Goal: Information Seeking & Learning: Learn about a topic

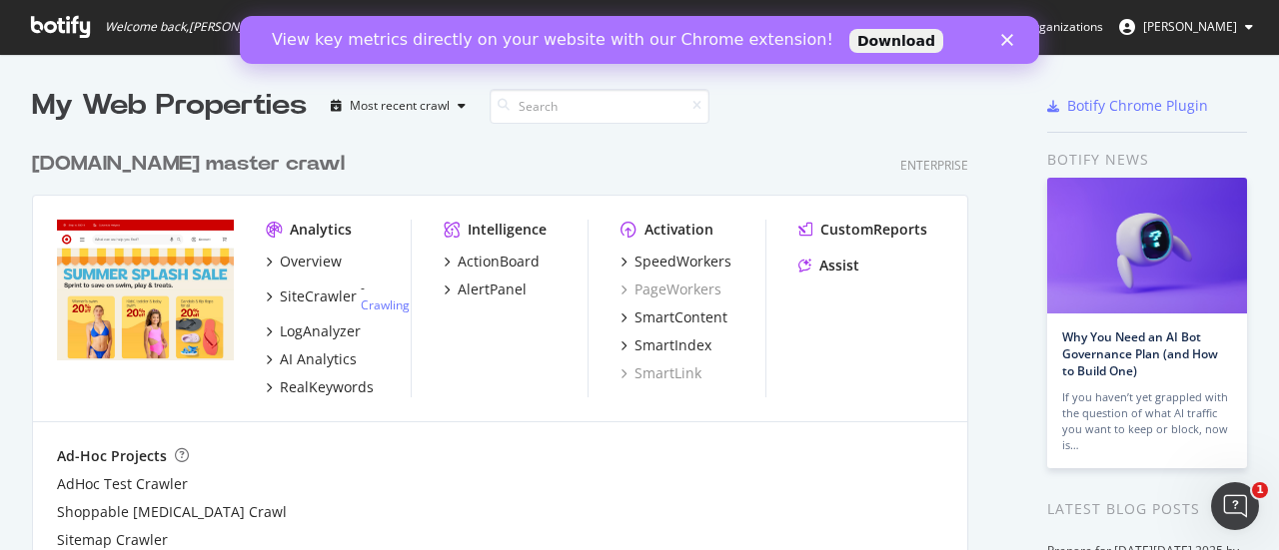
click at [1008, 43] on icon "Close" at bounding box center [1007, 40] width 12 height 12
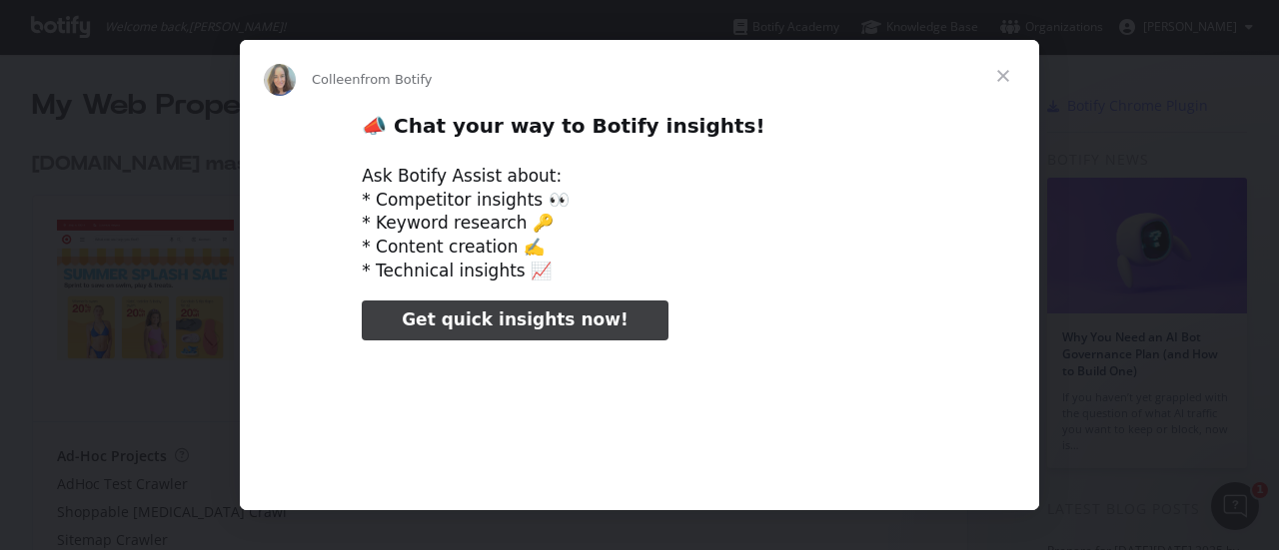
type input "105859"
click at [1007, 75] on span "Close" at bounding box center [1003, 76] width 72 height 72
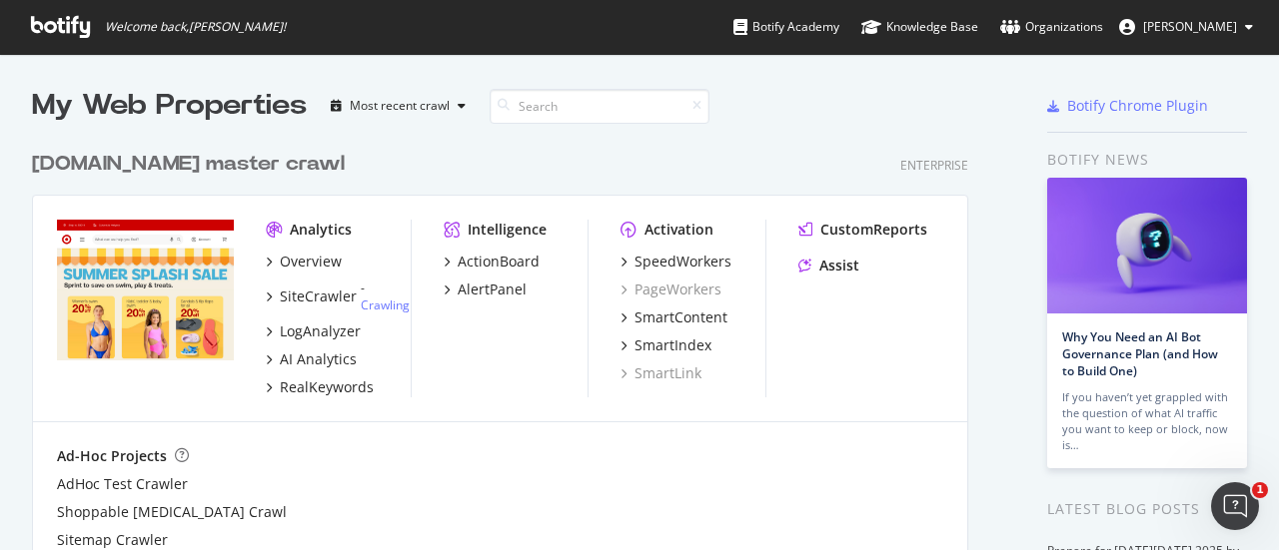
click at [57, 26] on icon at bounding box center [60, 27] width 59 height 22
click at [473, 107] on div "My Web Properties Most recent crawl" at bounding box center [467, 106] width 870 height 40
click at [458, 103] on icon "button" at bounding box center [462, 106] width 8 height 12
click at [583, 154] on div "[DOMAIN_NAME] master crawl Enterprise" at bounding box center [500, 164] width 936 height 29
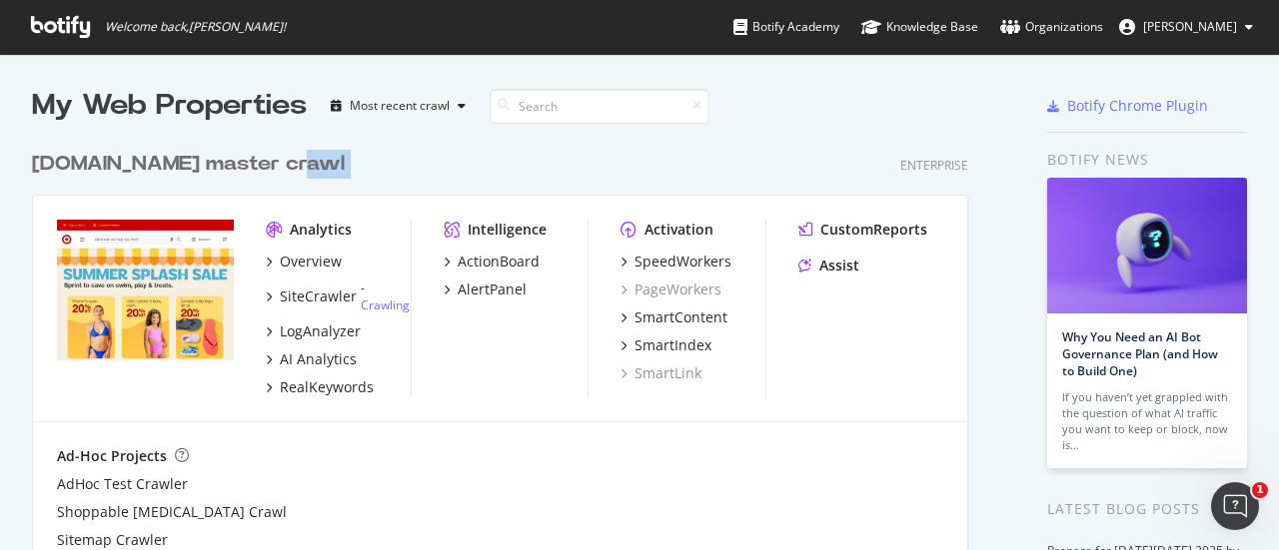
click at [1209, 21] on span "[PERSON_NAME]" at bounding box center [1190, 26] width 94 height 17
click at [689, 95] on input at bounding box center [600, 106] width 220 height 35
click at [318, 300] on div "SiteCrawler" at bounding box center [318, 297] width 77 height 20
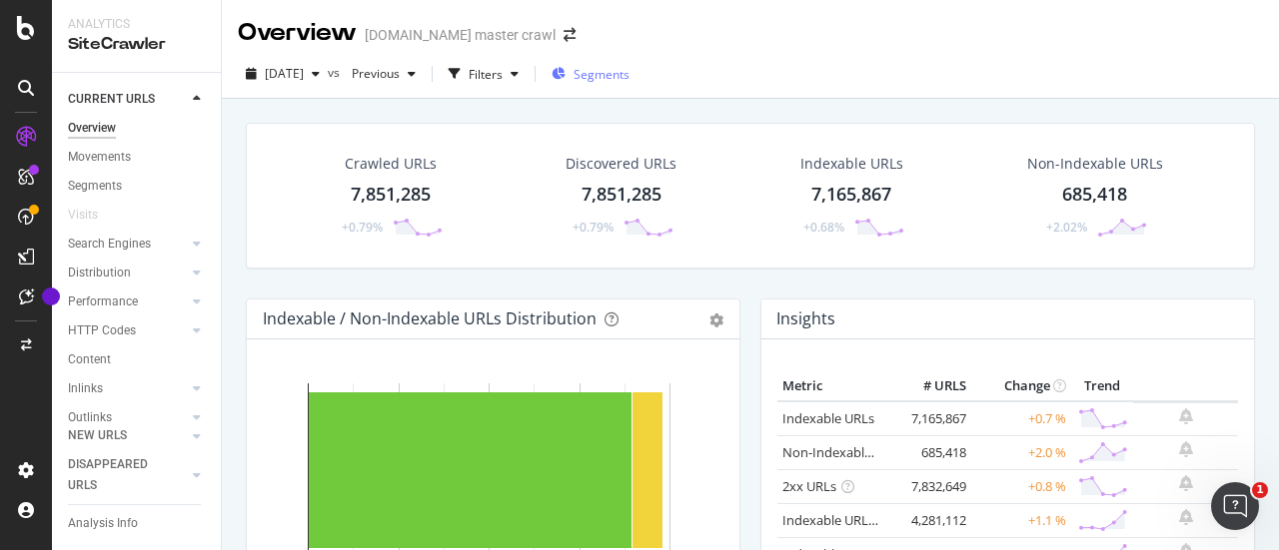
click at [629, 75] on span "Segments" at bounding box center [601, 74] width 56 height 17
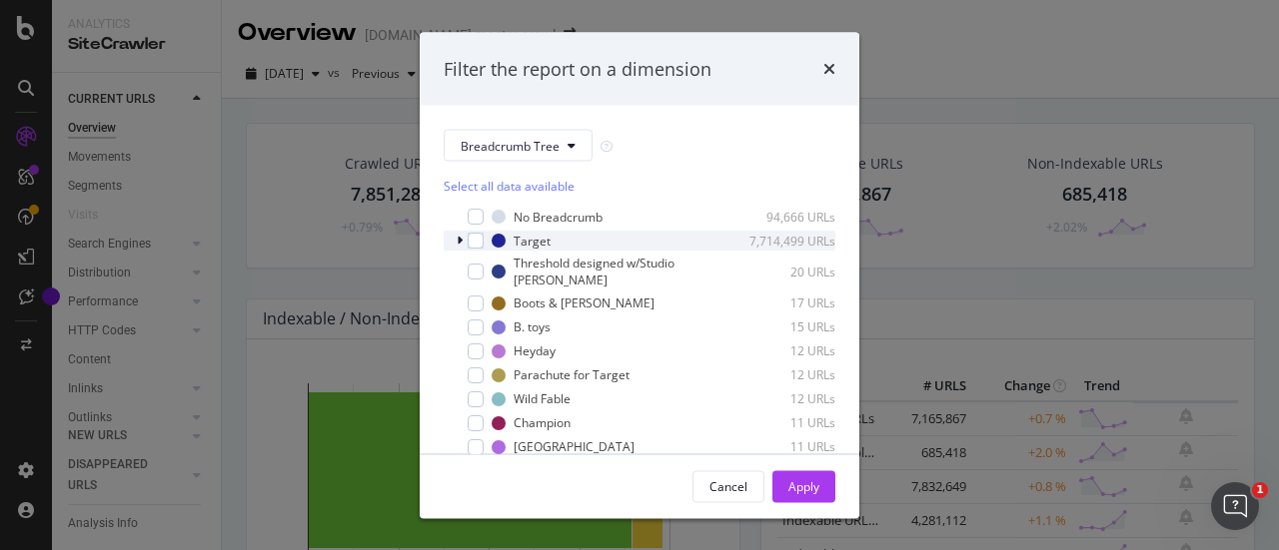
click at [461, 240] on icon "modal" at bounding box center [460, 241] width 6 height 12
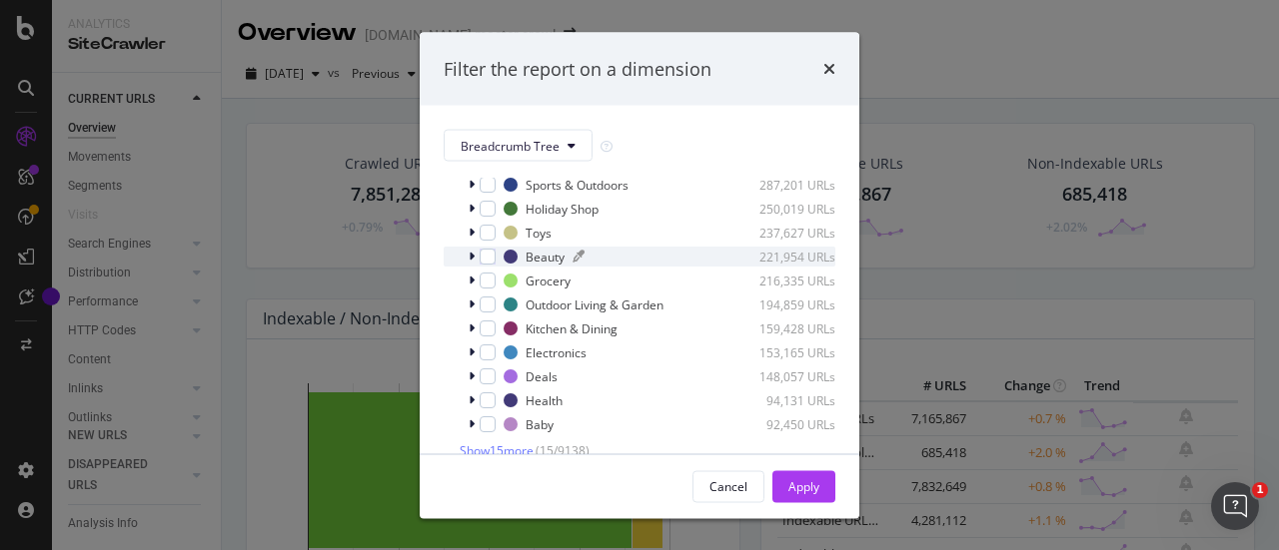
scroll to position [200, 0]
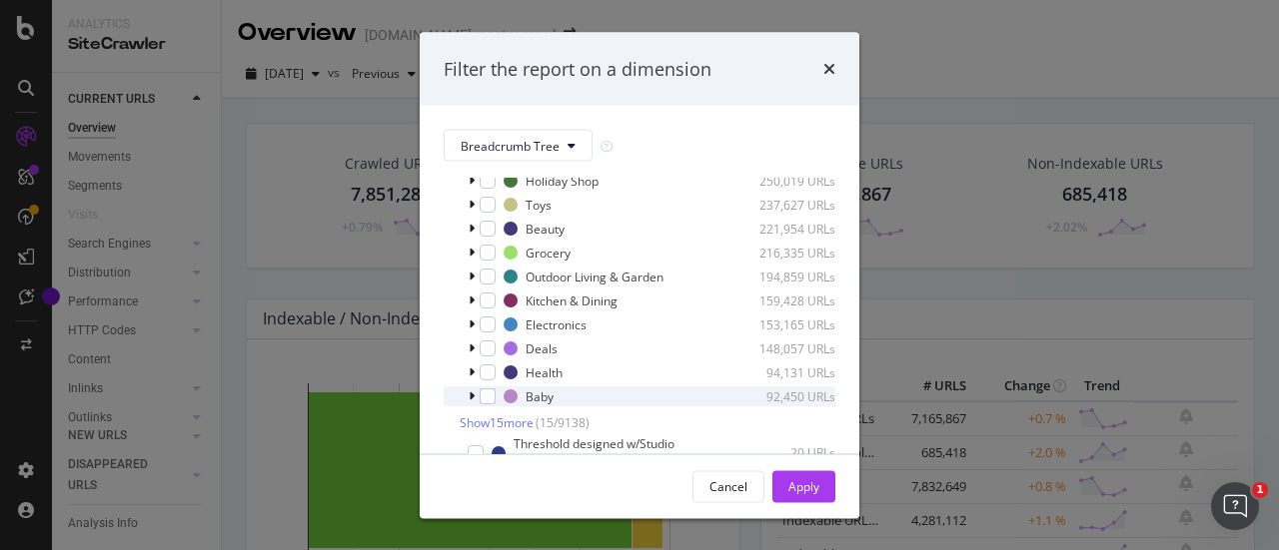
click at [472, 403] on icon "modal" at bounding box center [472, 397] width 6 height 12
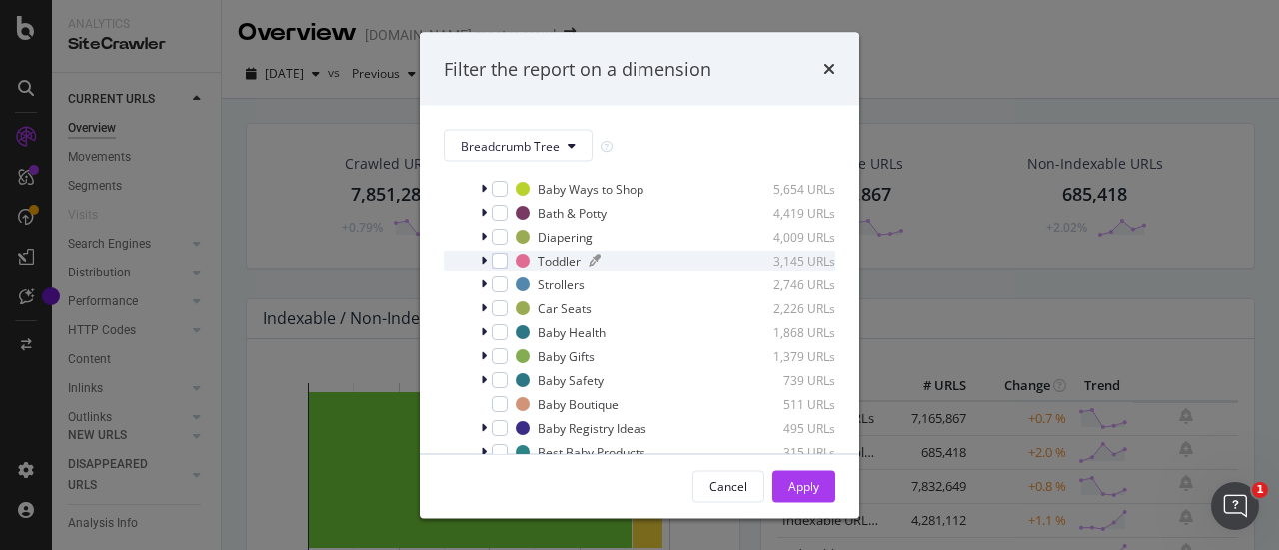
scroll to position [400, 0]
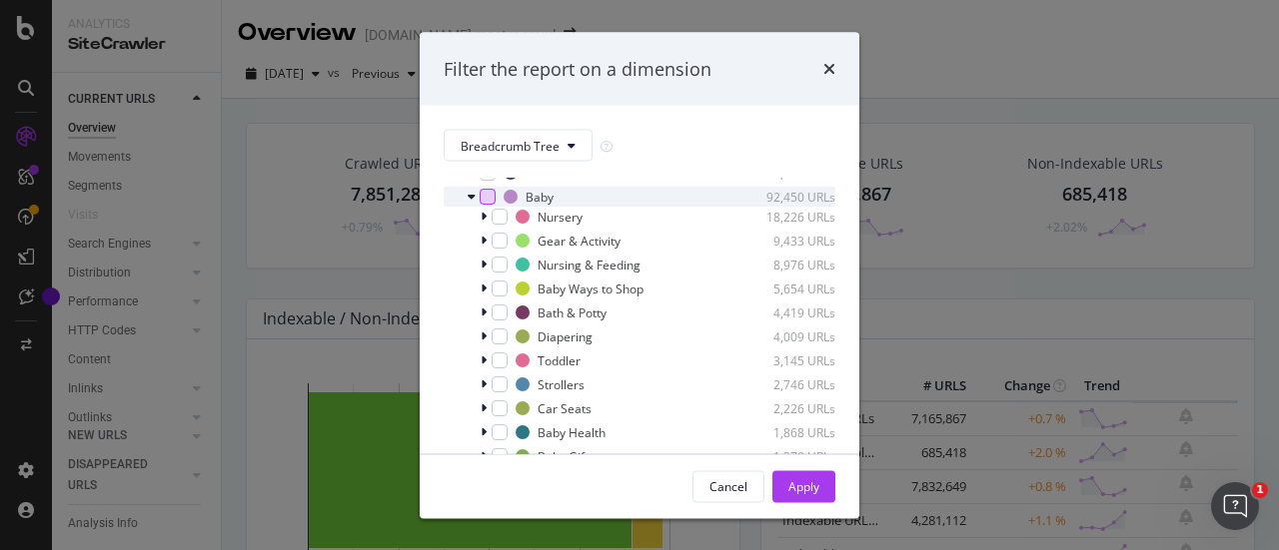
click at [482, 205] on div "modal" at bounding box center [488, 197] width 16 height 16
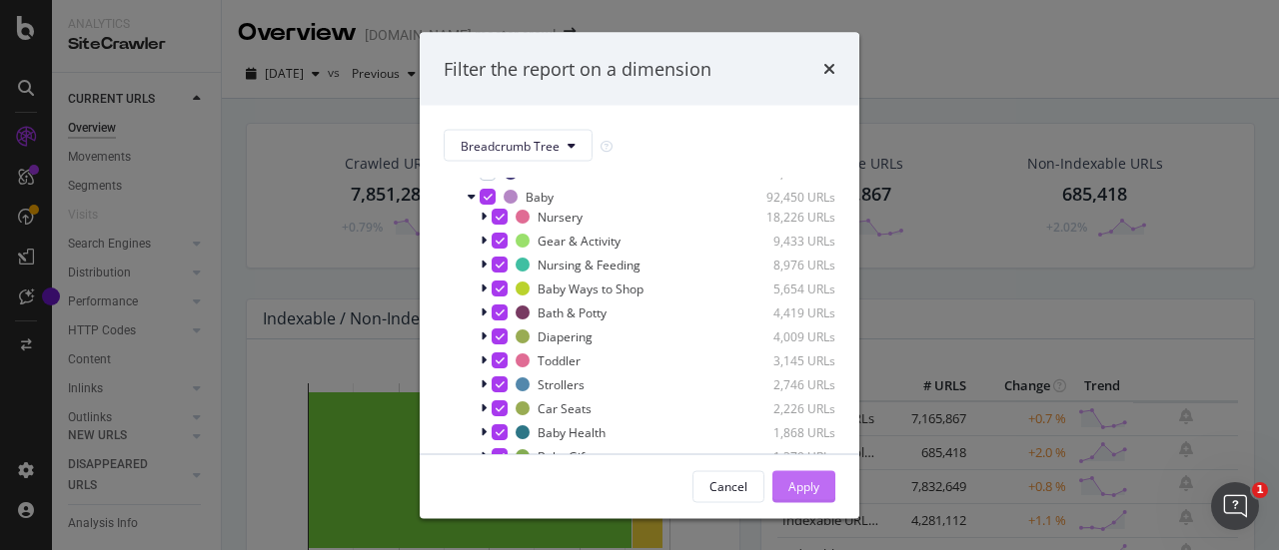
click at [790, 484] on div "Apply" at bounding box center [803, 486] width 31 height 17
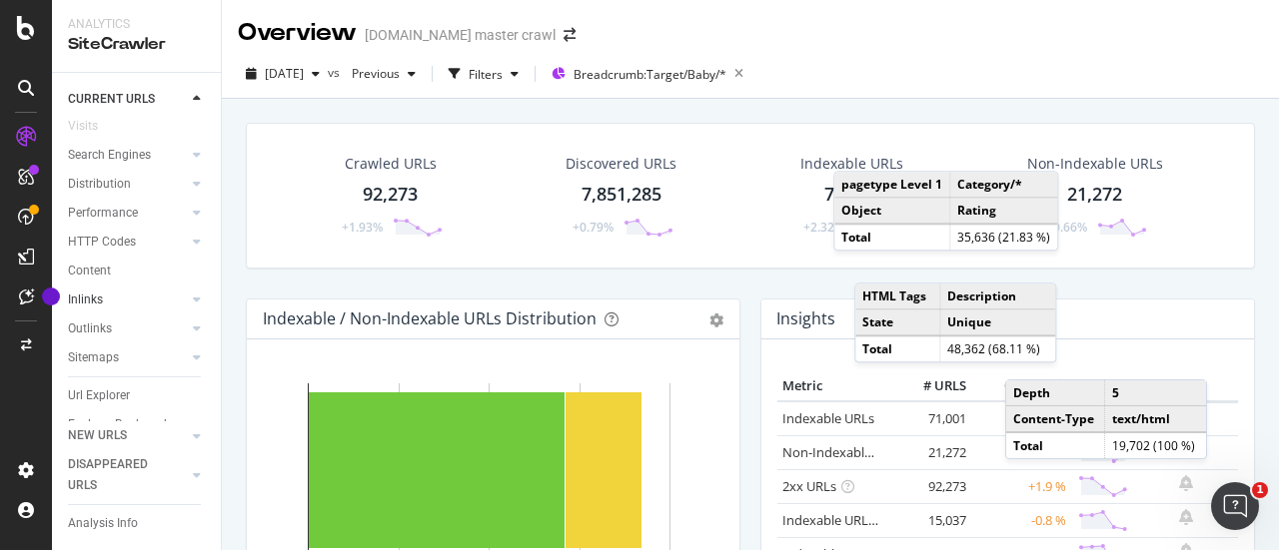
scroll to position [140, 0]
click at [304, 78] on span "[DATE]" at bounding box center [284, 73] width 39 height 17
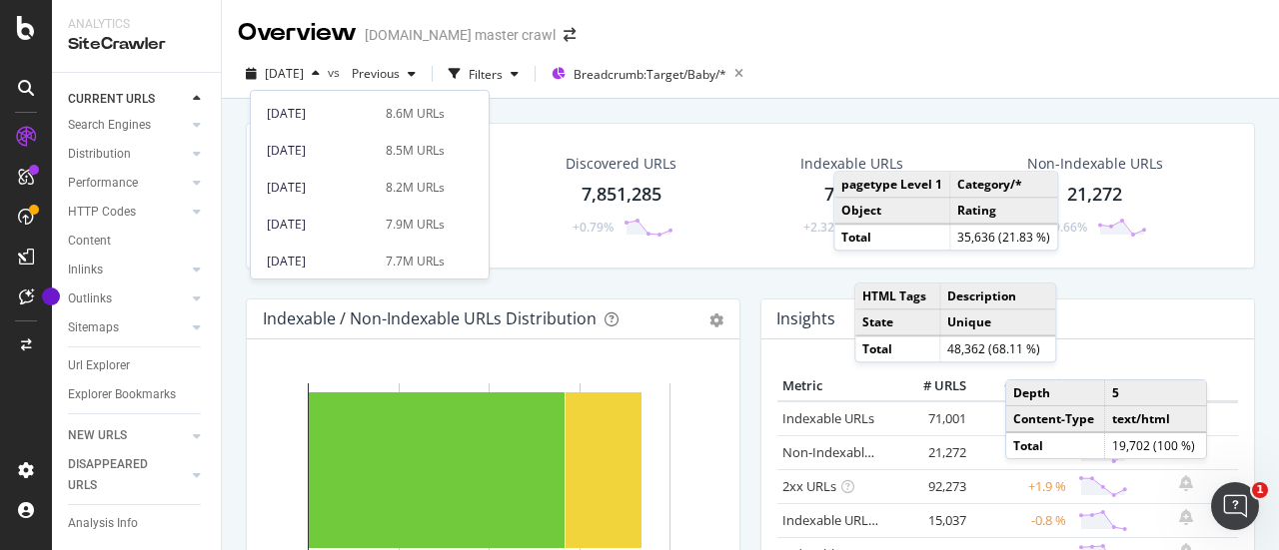
scroll to position [1399, 0]
click at [251, 75] on icon "button" at bounding box center [251, 74] width 11 height 12
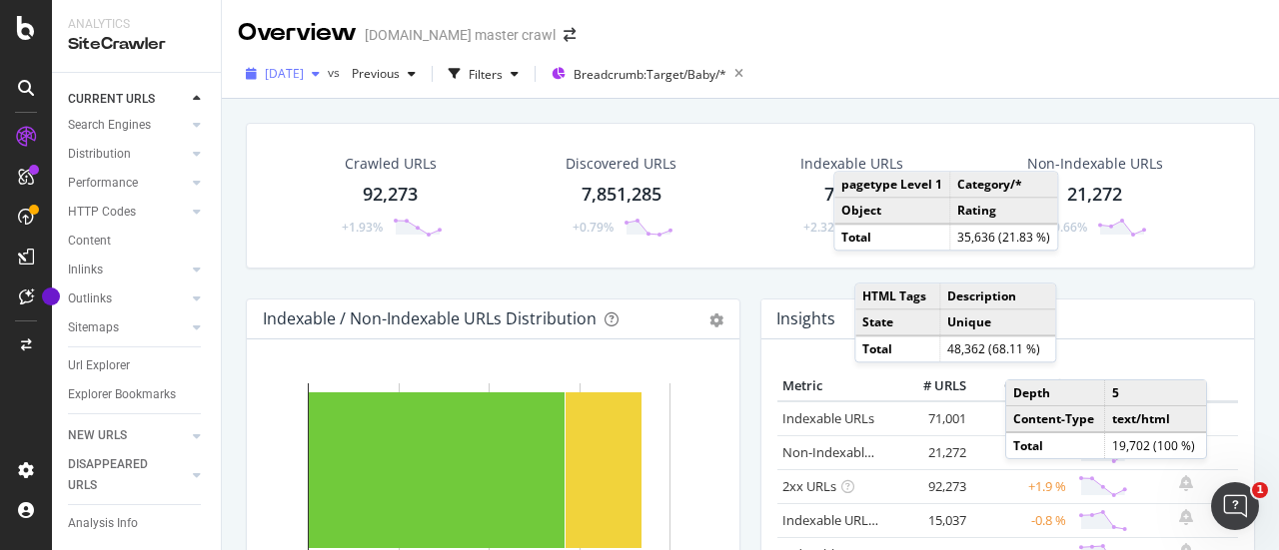
click at [248, 74] on icon "button" at bounding box center [251, 74] width 11 height 12
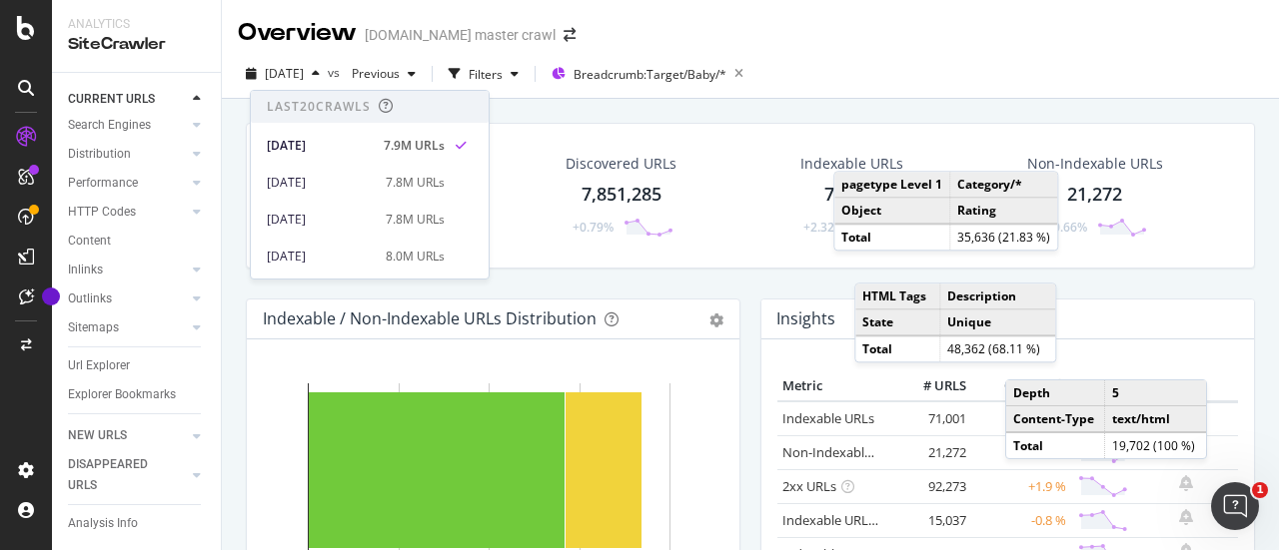
click at [221, 75] on div "Analytics SiteCrawler CURRENT URLS Overview Movements Segments Visits Search En…" at bounding box center [137, 275] width 170 height 550
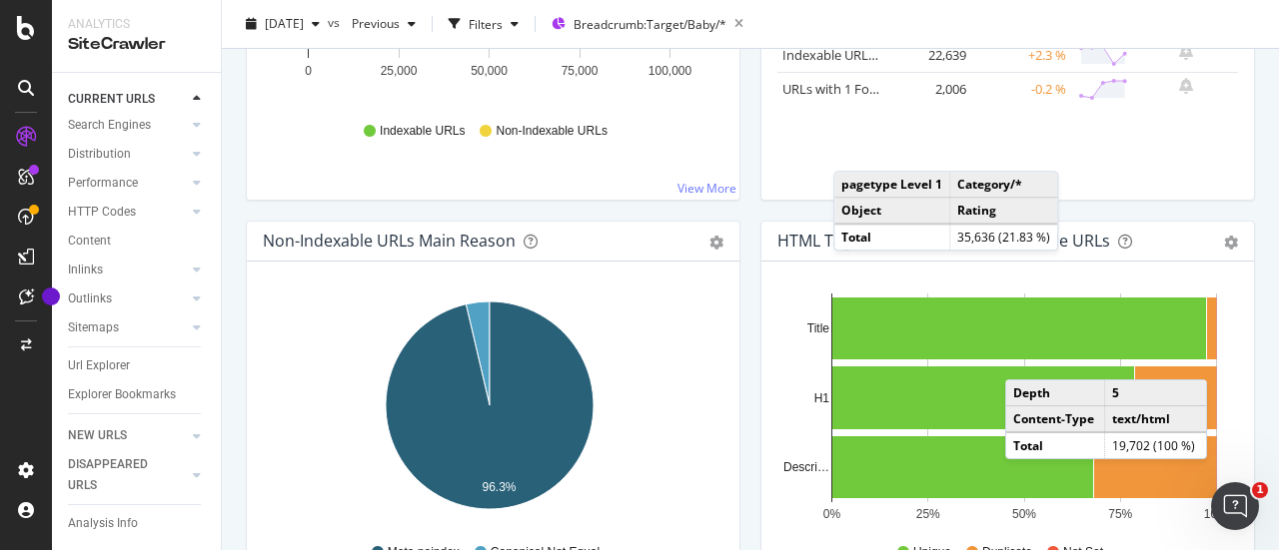
scroll to position [0, 0]
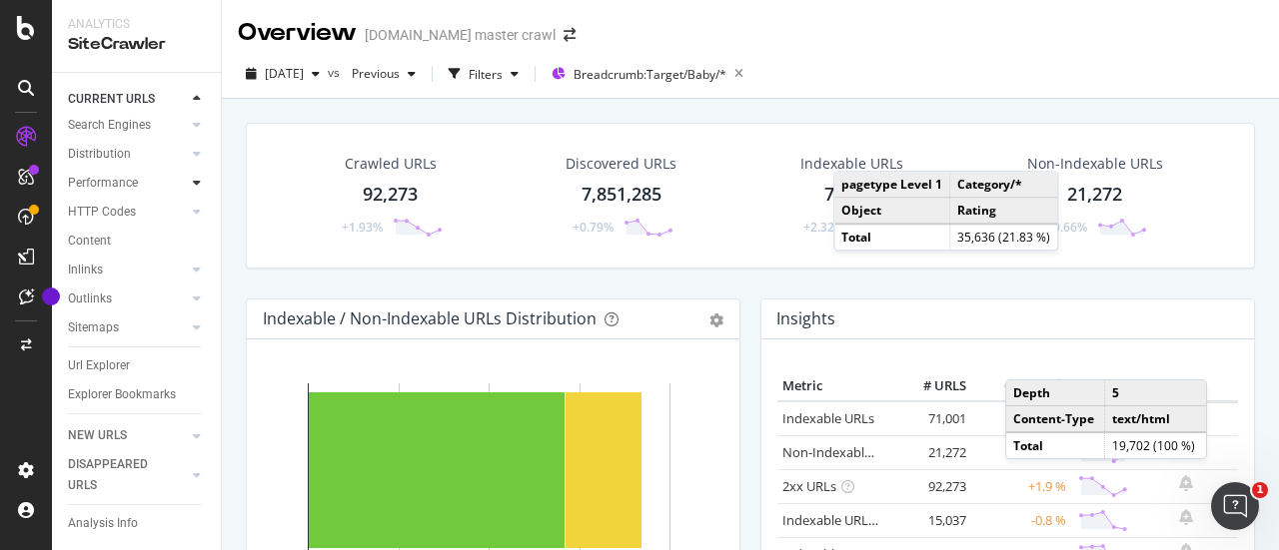
click at [193, 177] on icon at bounding box center [197, 183] width 8 height 12
click at [23, 138] on icon at bounding box center [26, 137] width 20 height 20
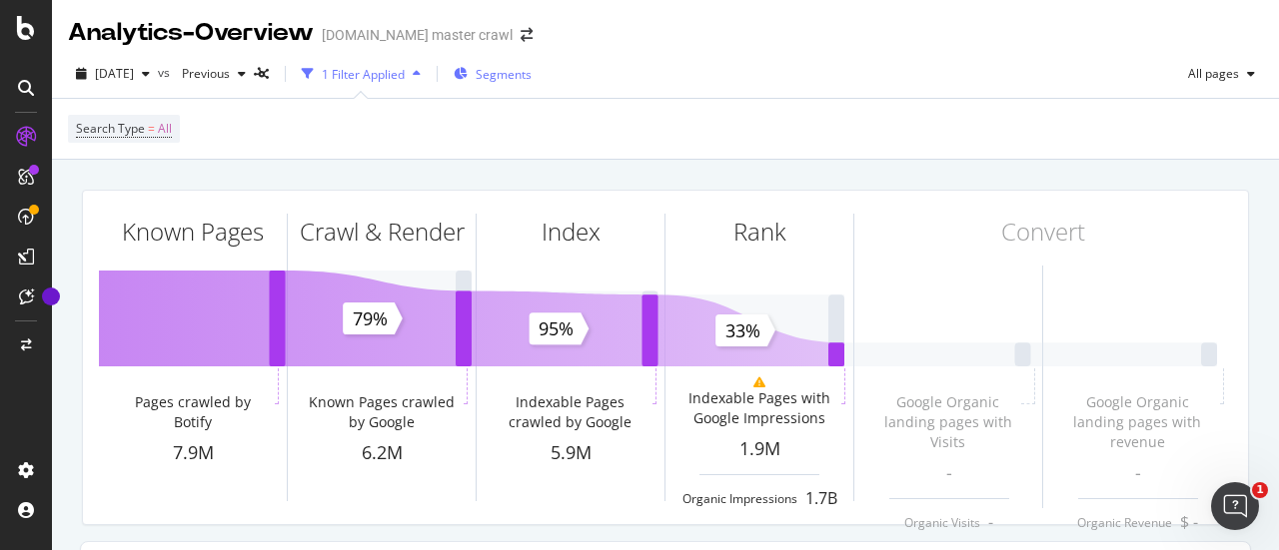
click at [532, 73] on span "Segments" at bounding box center [504, 74] width 56 height 17
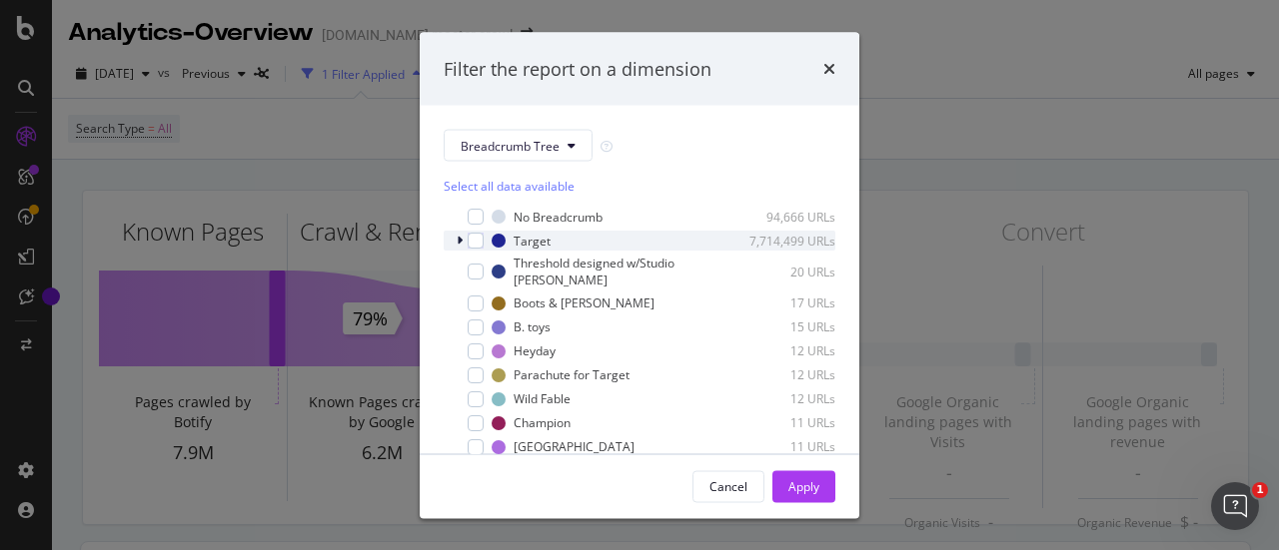
click at [460, 236] on icon "modal" at bounding box center [460, 241] width 6 height 12
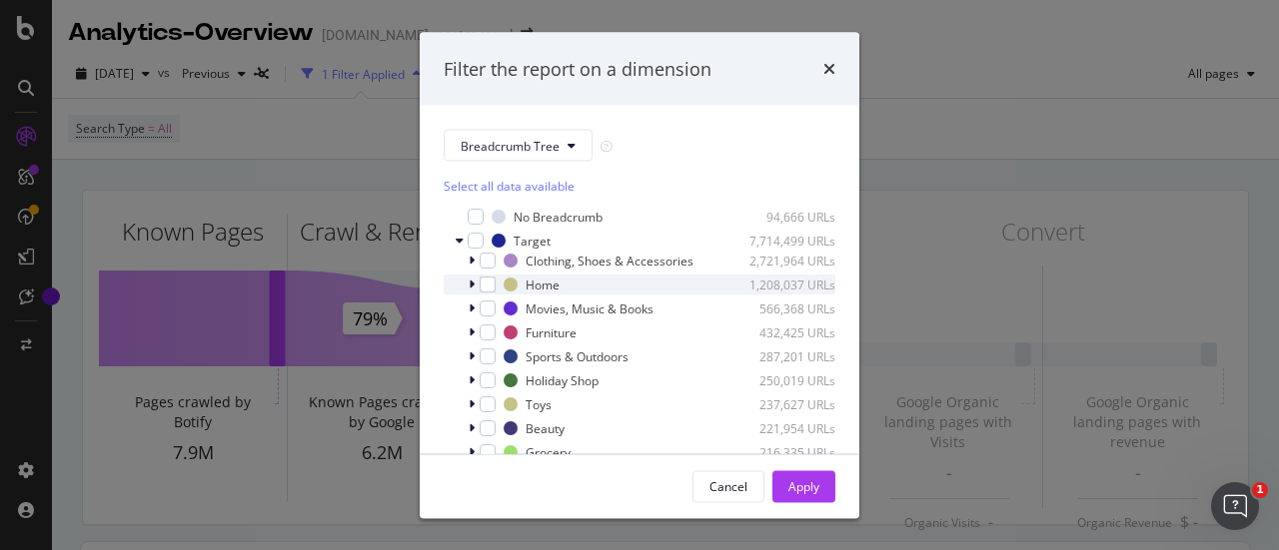
scroll to position [200, 0]
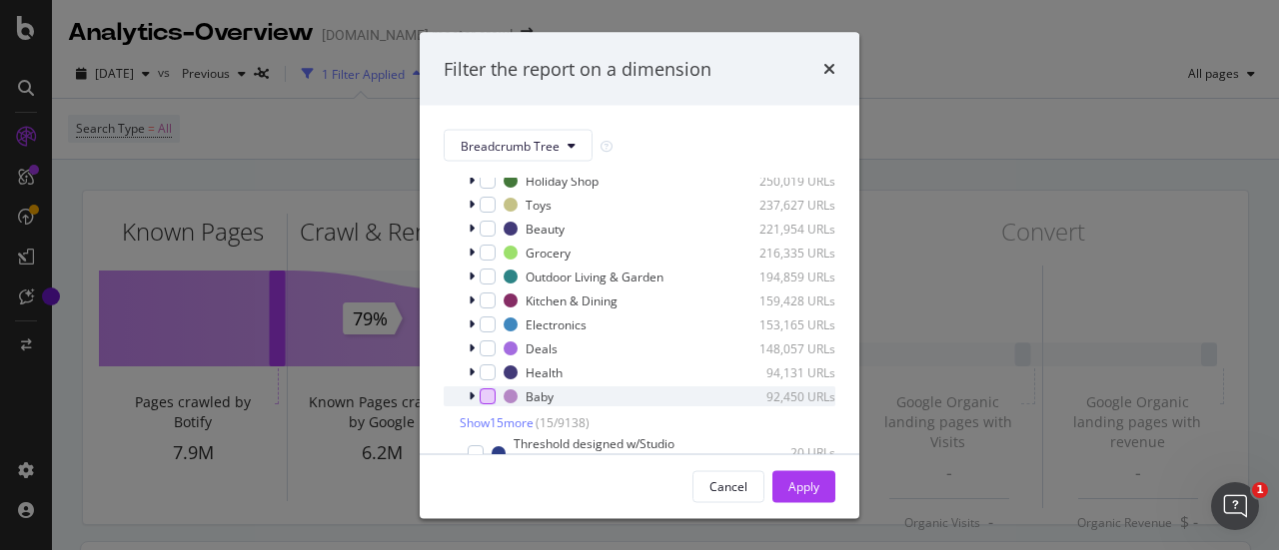
click at [489, 405] on div "modal" at bounding box center [488, 397] width 16 height 16
click at [791, 495] on div "Apply" at bounding box center [803, 486] width 31 height 17
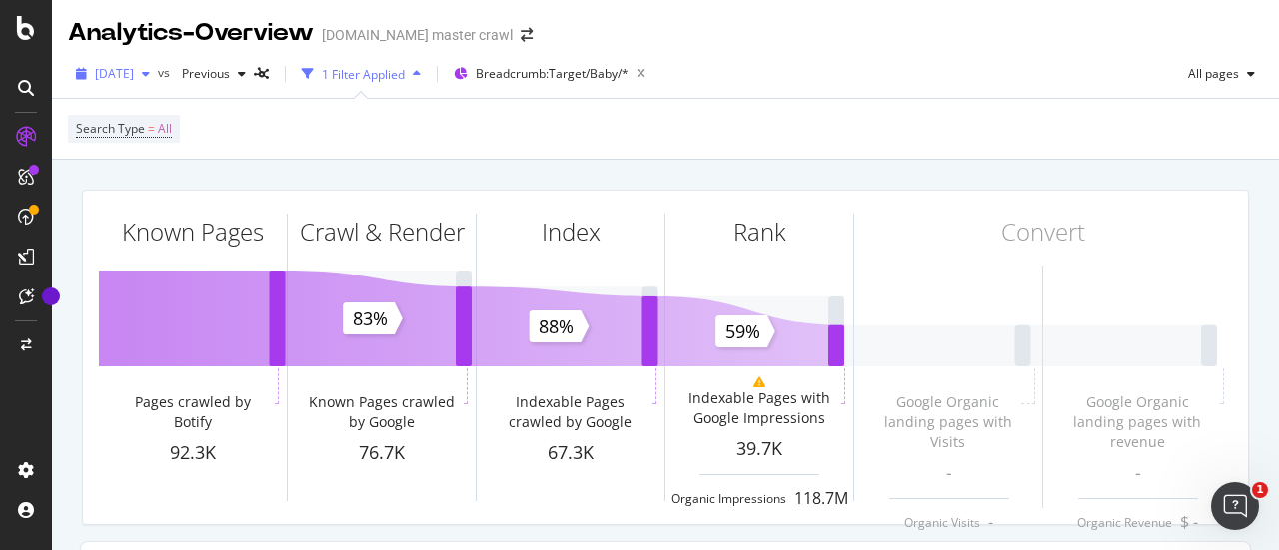
click at [134, 77] on span "[DATE]" at bounding box center [114, 73] width 39 height 17
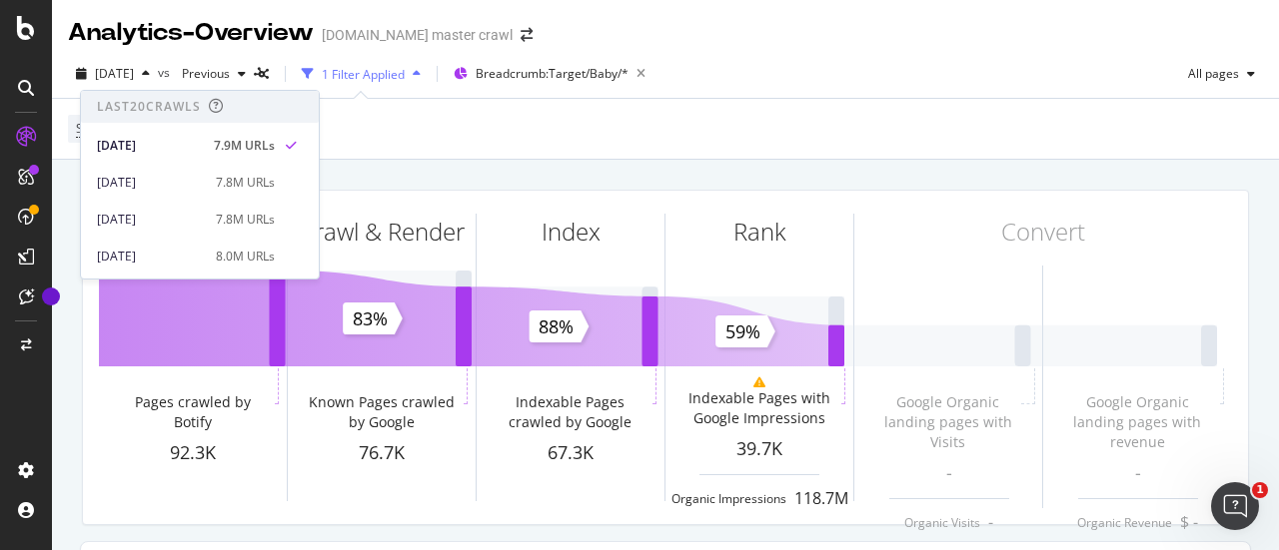
click at [395, 141] on div "Search Type = All" at bounding box center [665, 129] width 1195 height 60
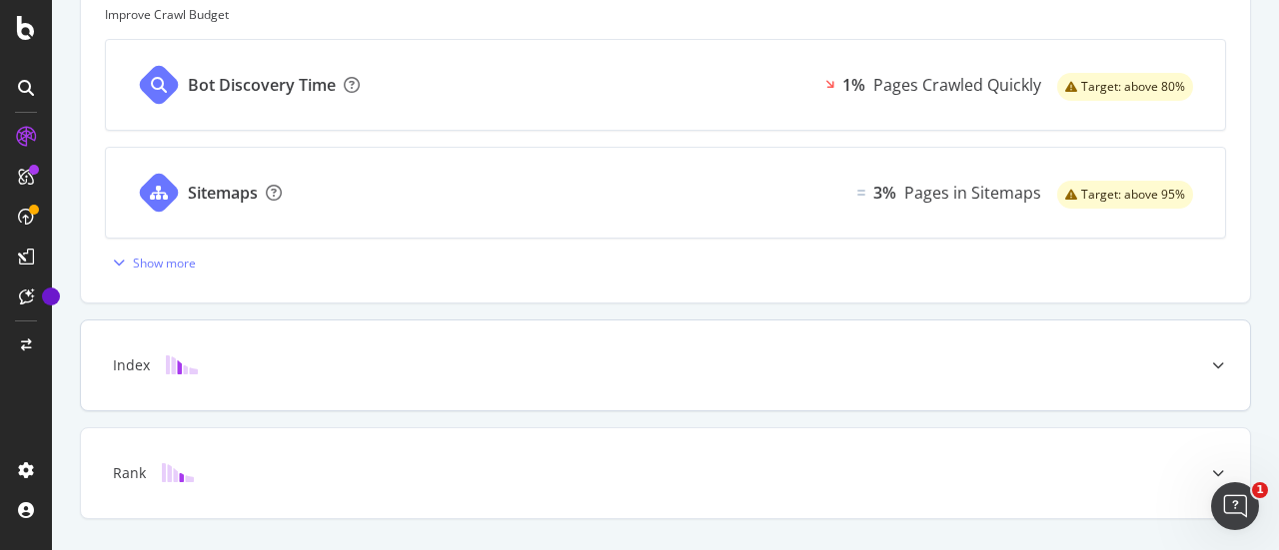
scroll to position [950, 0]
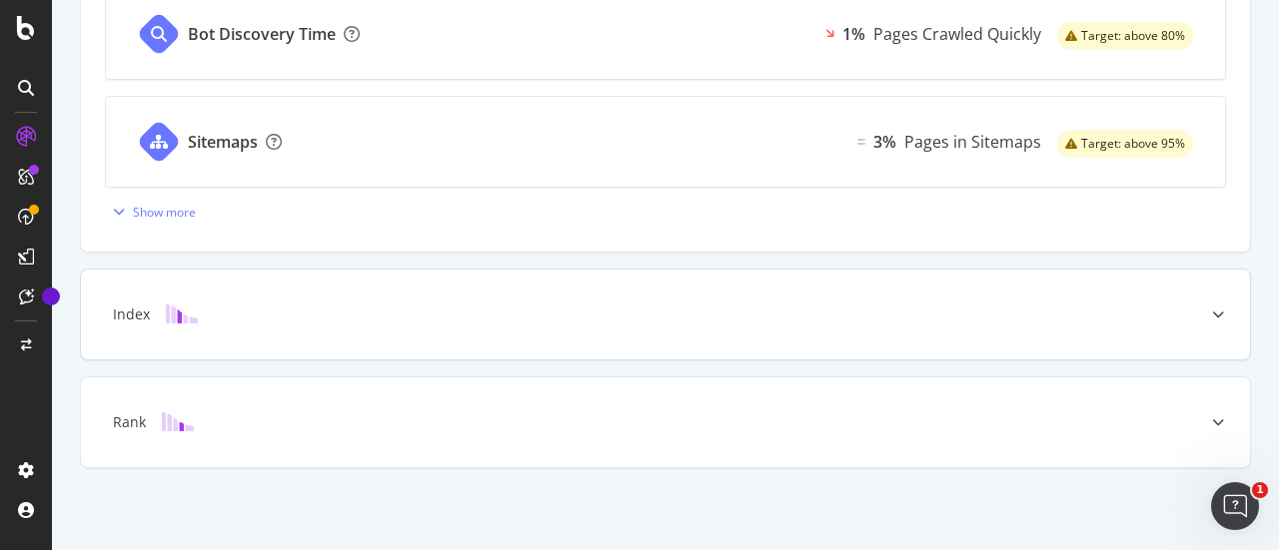
click at [1217, 307] on div at bounding box center [1218, 315] width 64 height 90
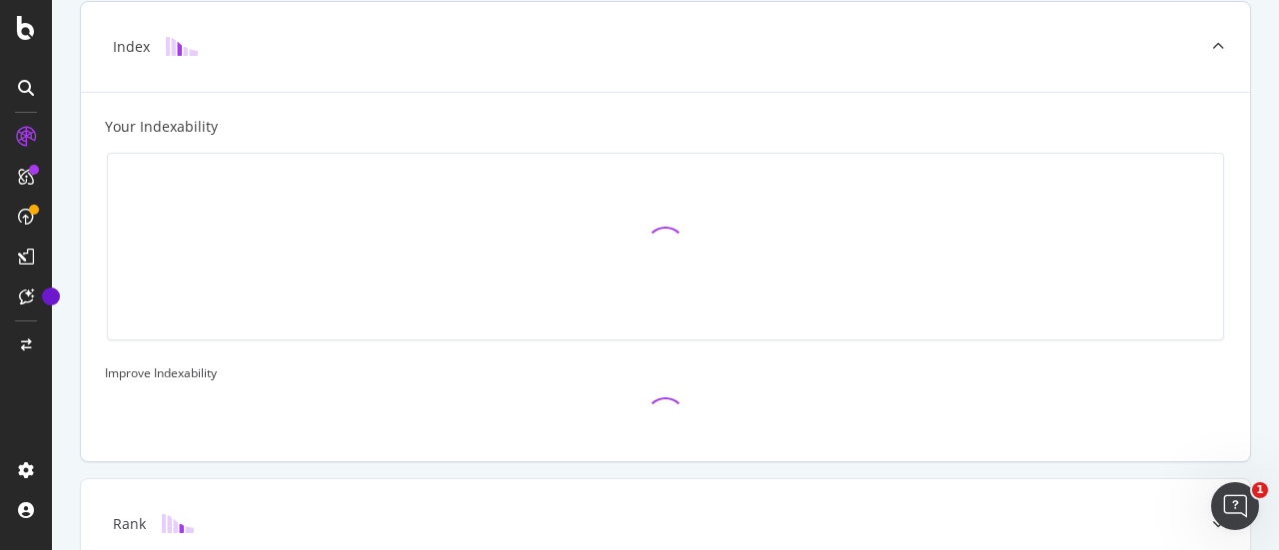
scroll to position [751, 0]
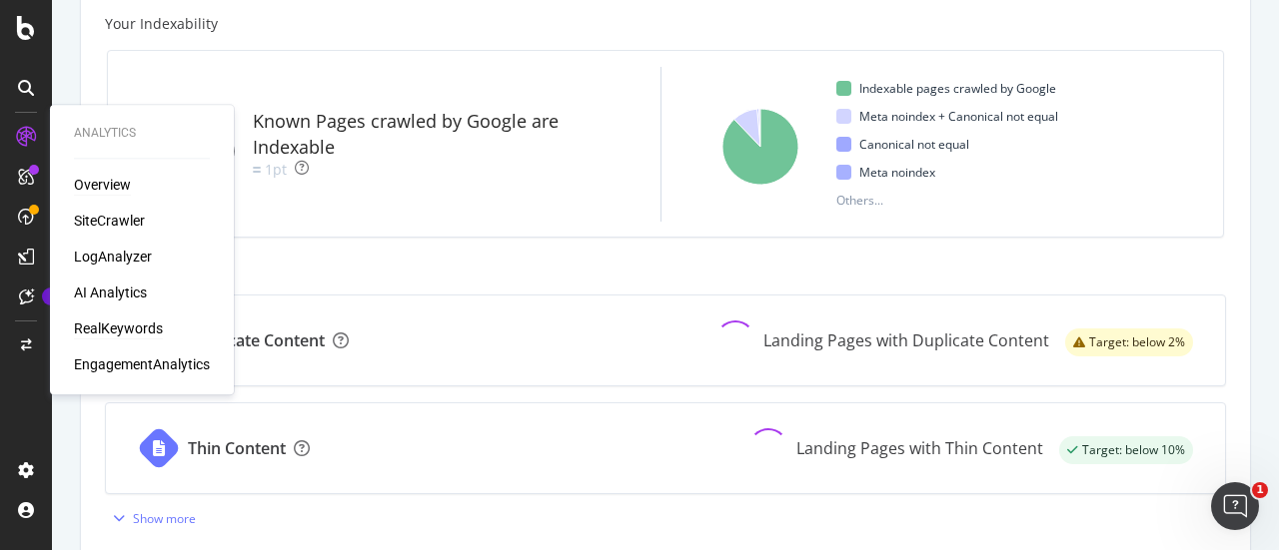
click at [125, 327] on div "RealKeywords" at bounding box center [118, 329] width 89 height 20
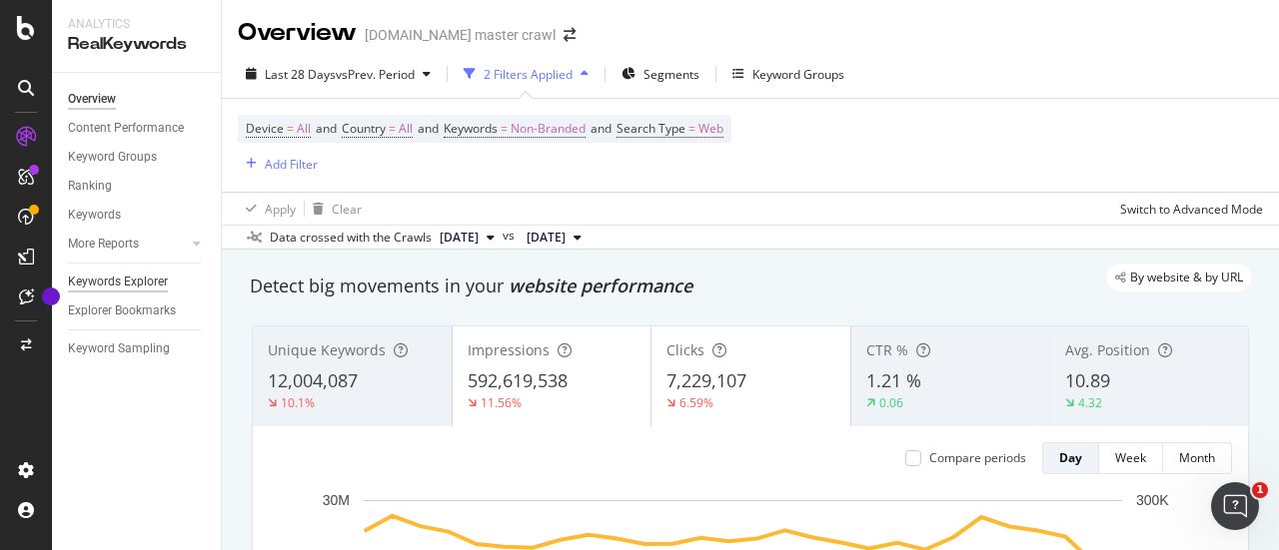
click at [157, 283] on div "Keywords Explorer" at bounding box center [118, 282] width 100 height 21
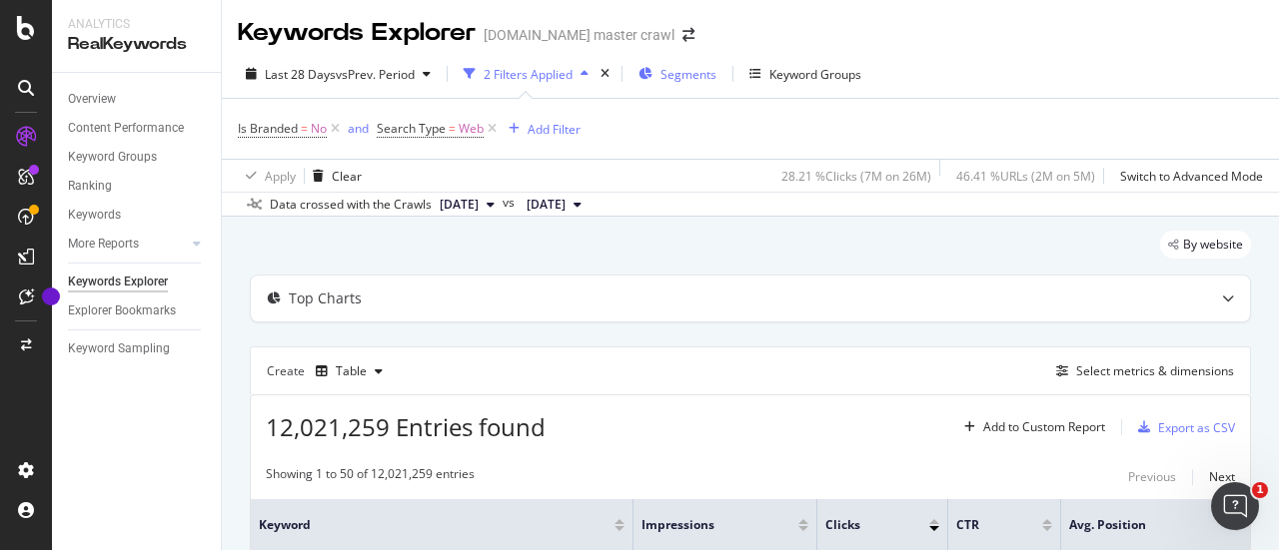
click at [707, 81] on span "Segments" at bounding box center [688, 74] width 56 height 17
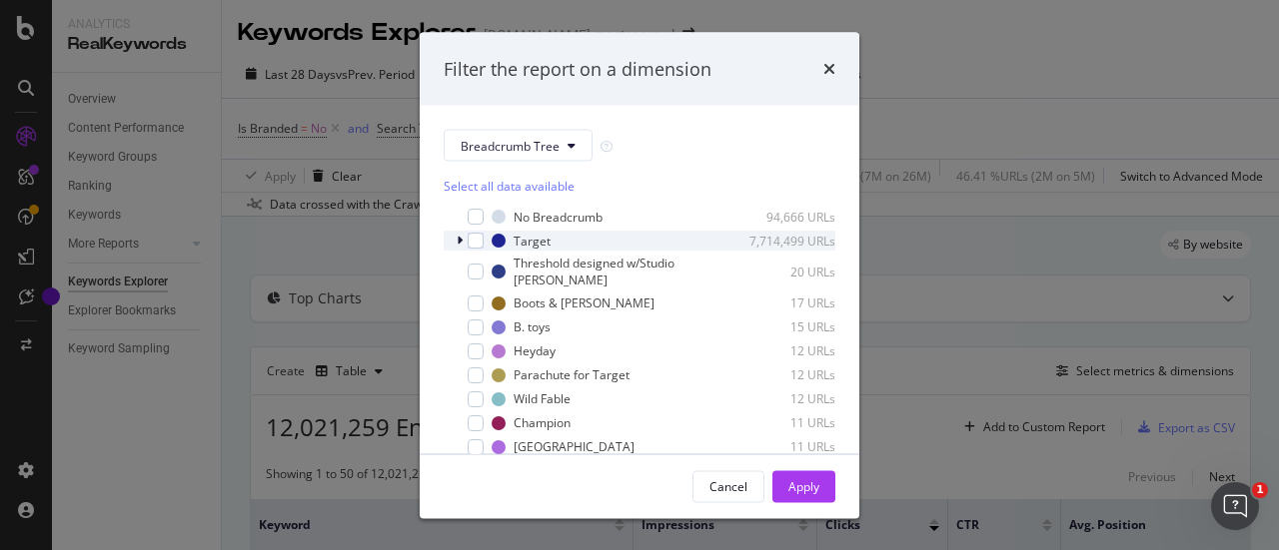
click at [460, 241] on icon "modal" at bounding box center [460, 241] width 6 height 12
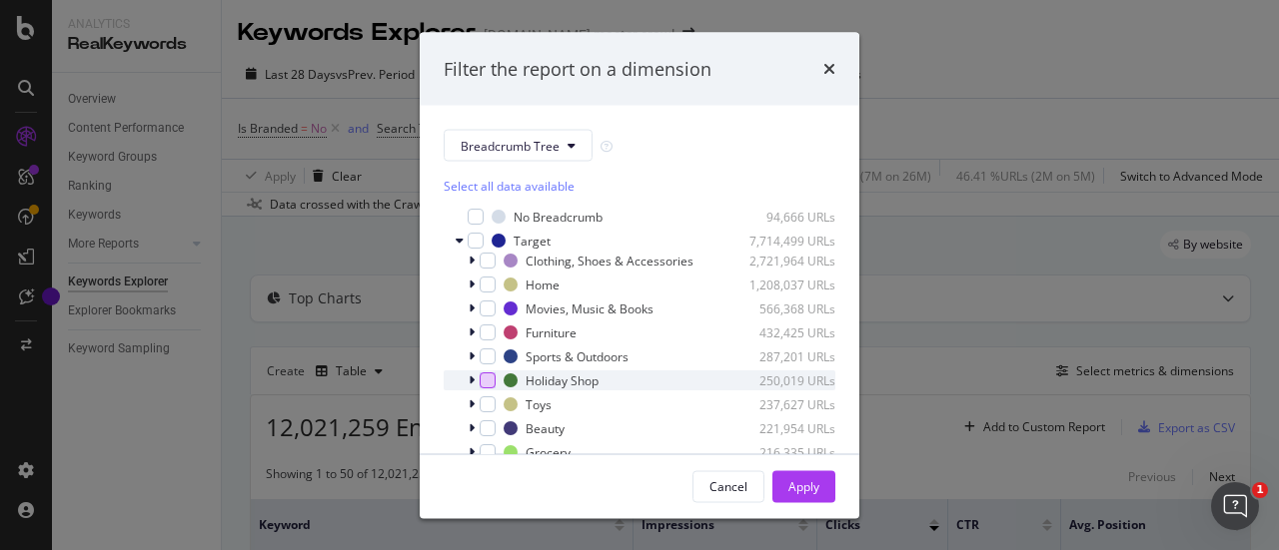
scroll to position [200, 0]
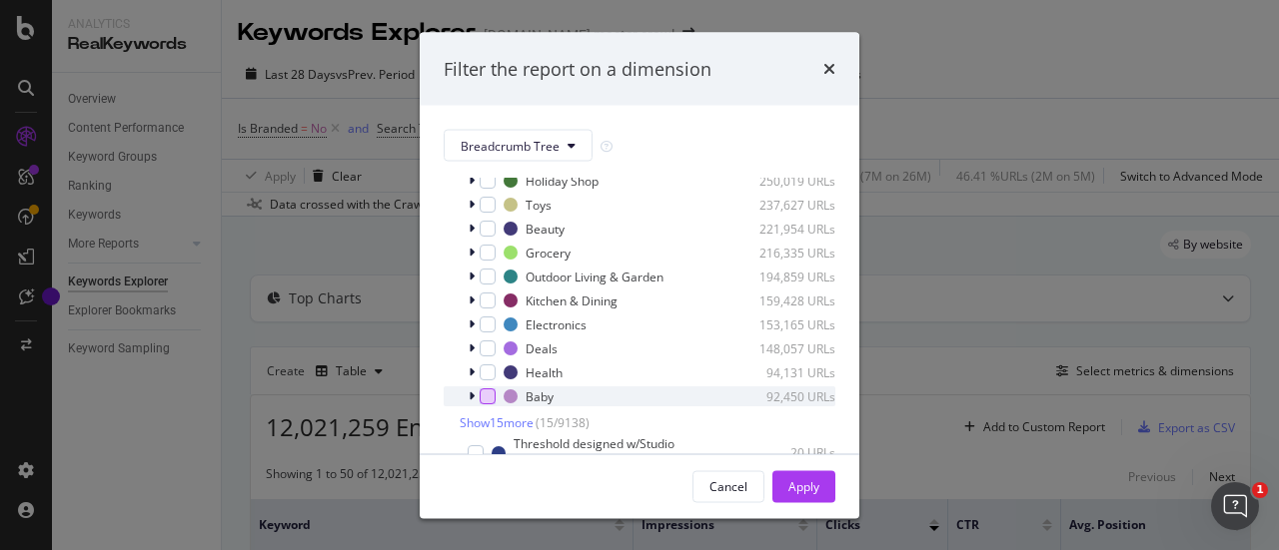
click at [488, 405] on div "modal" at bounding box center [488, 397] width 16 height 16
click at [805, 494] on div "Apply" at bounding box center [803, 486] width 31 height 17
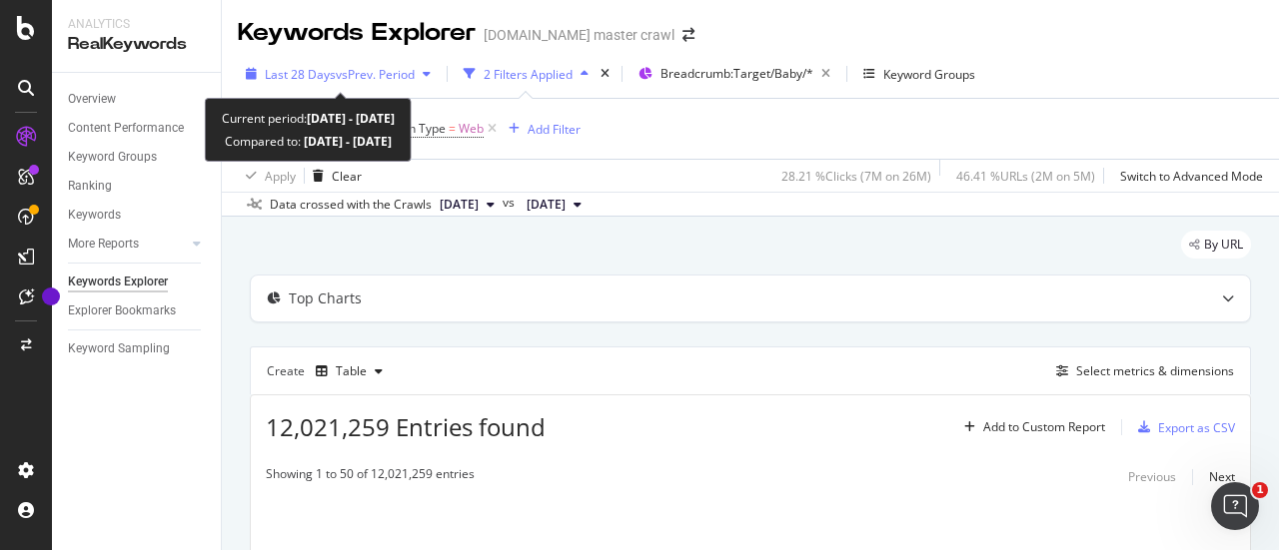
click at [250, 77] on icon "button" at bounding box center [251, 74] width 11 height 12
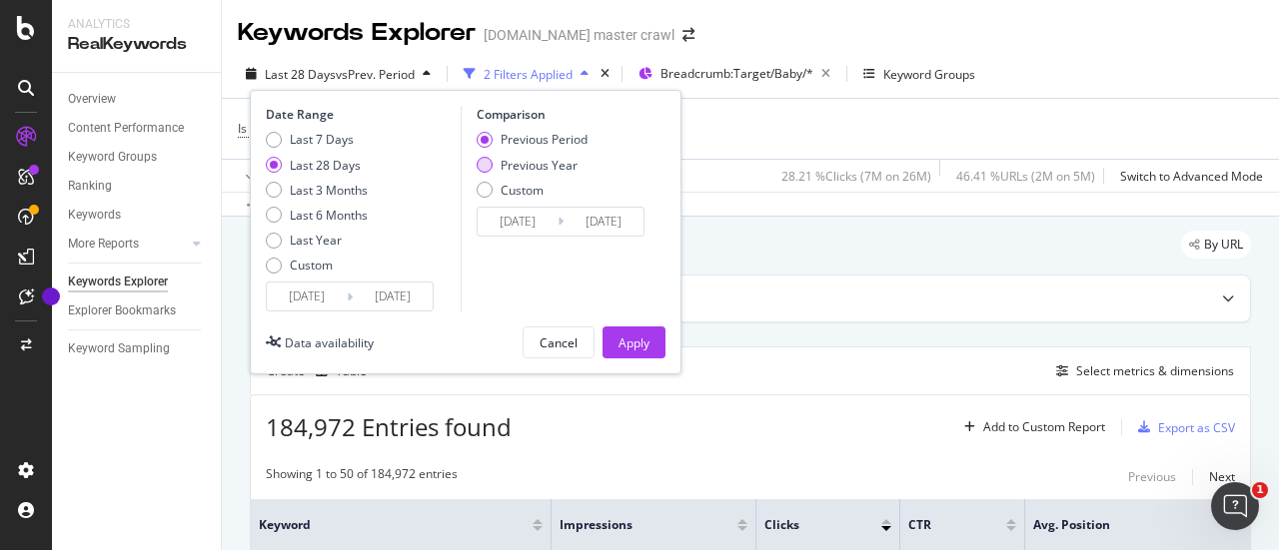
click at [485, 162] on div "Previous Year" at bounding box center [485, 165] width 16 height 16
type input "[DATE]"
click at [618, 344] on div "Apply" at bounding box center [633, 343] width 31 height 17
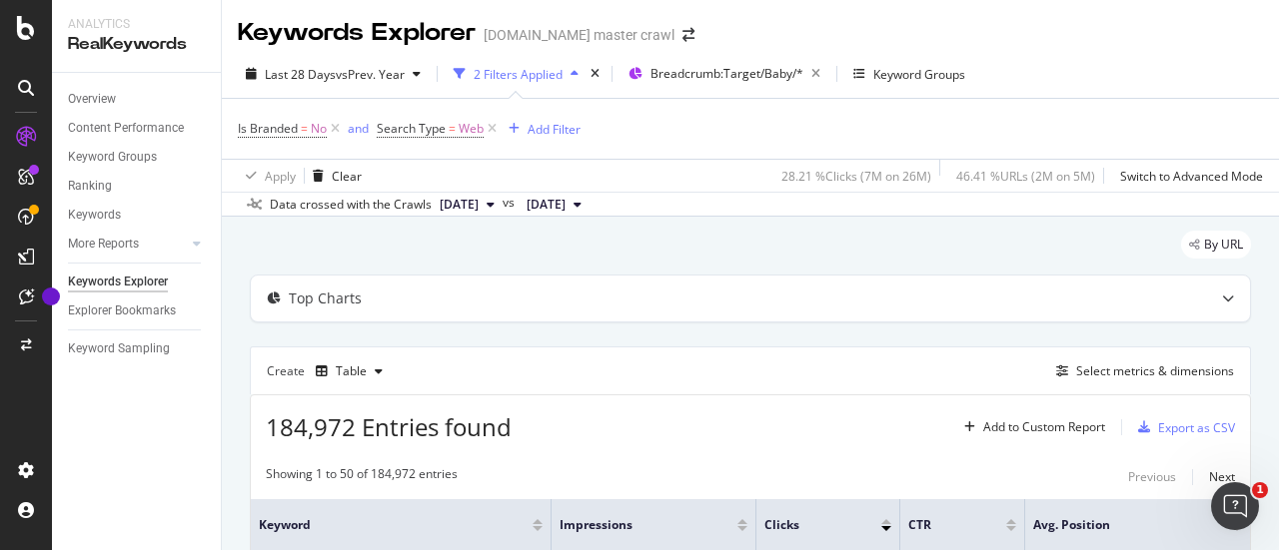
scroll to position [100, 0]
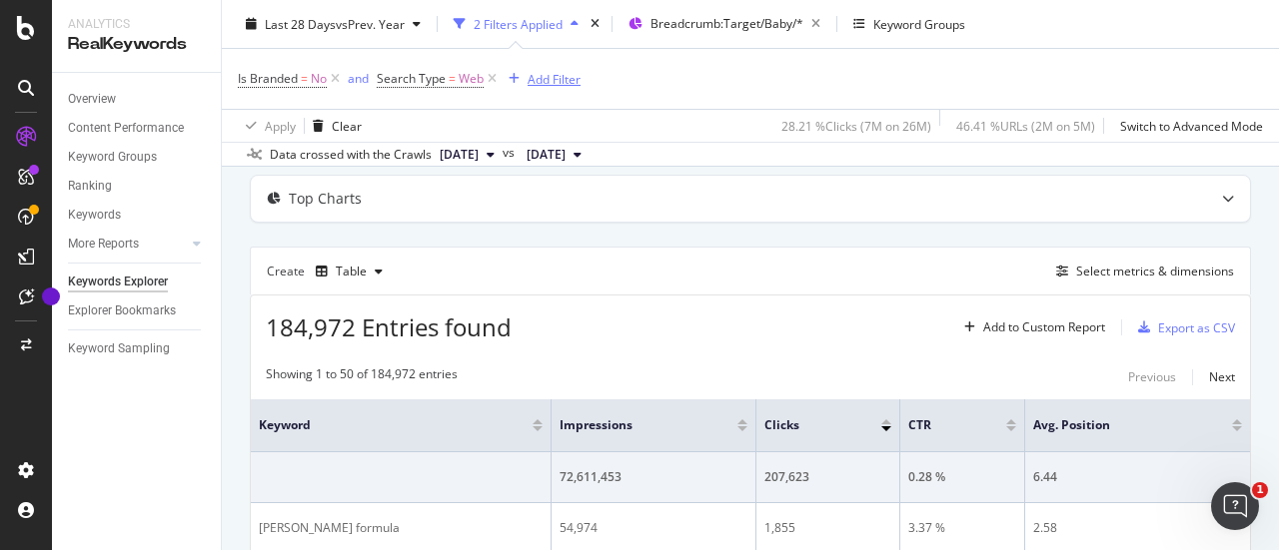
click at [546, 73] on div "Add Filter" at bounding box center [554, 78] width 53 height 17
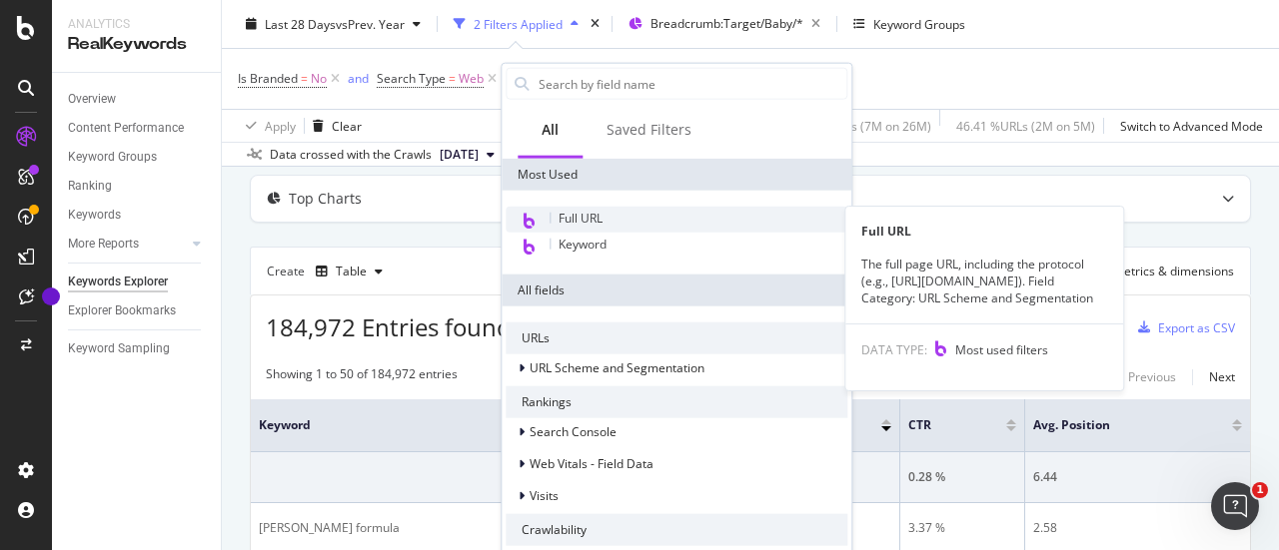
click at [558, 219] on span "Full URL" at bounding box center [580, 218] width 44 height 17
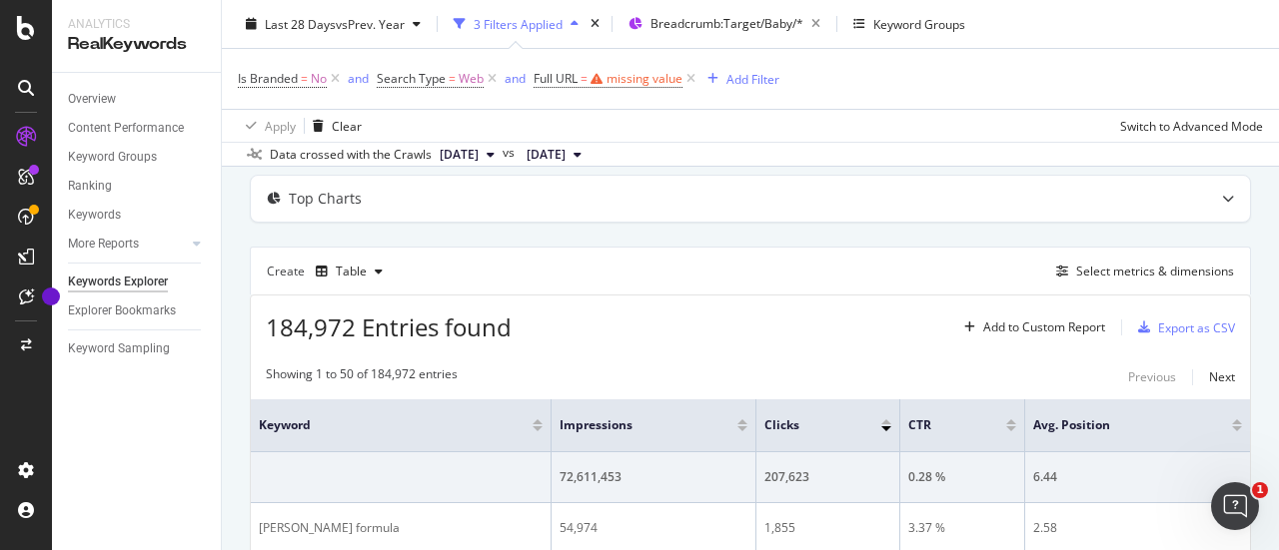
click at [689, 78] on icon at bounding box center [690, 79] width 17 height 20
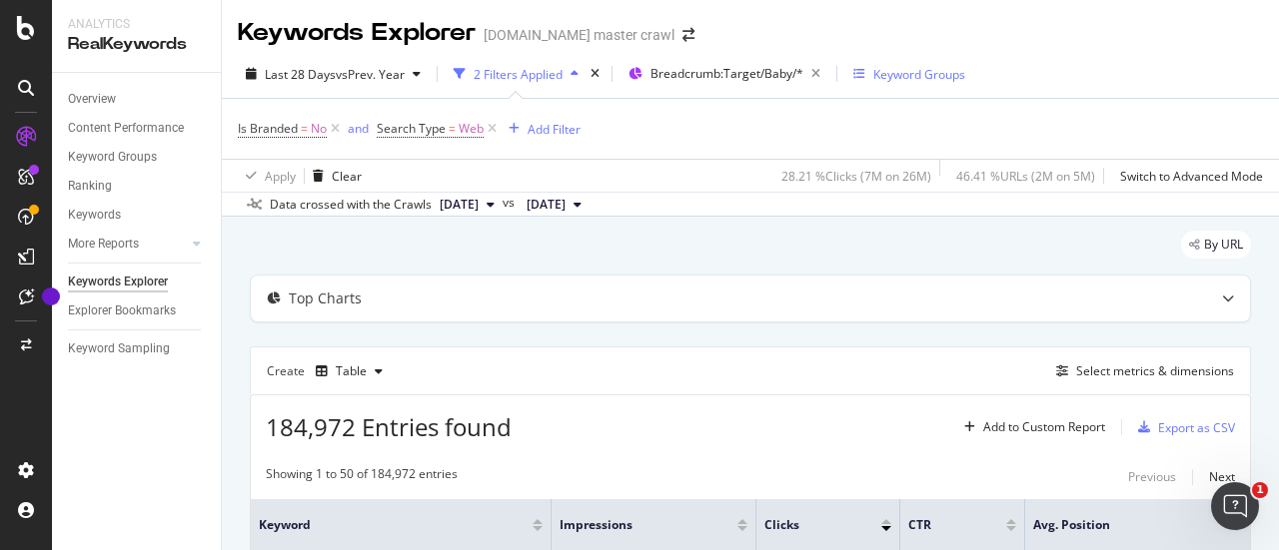
click at [869, 69] on div "Keyword Groups" at bounding box center [909, 74] width 112 height 17
click at [878, 73] on div "Keyword Groups" at bounding box center [919, 74] width 92 height 17
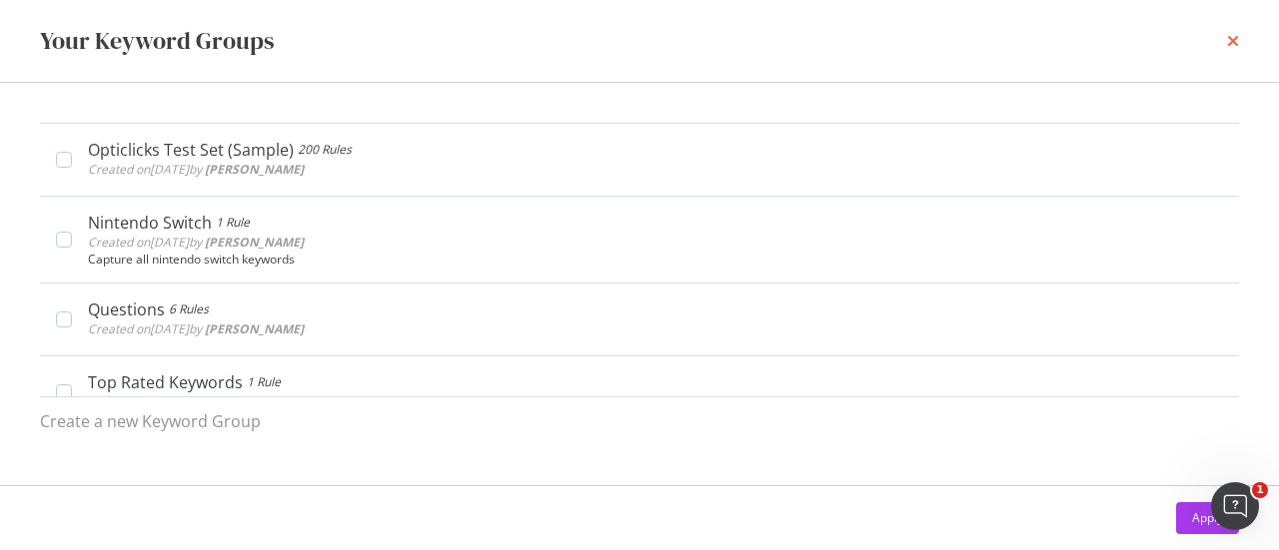
click at [1235, 39] on icon "times" at bounding box center [1233, 41] width 12 height 16
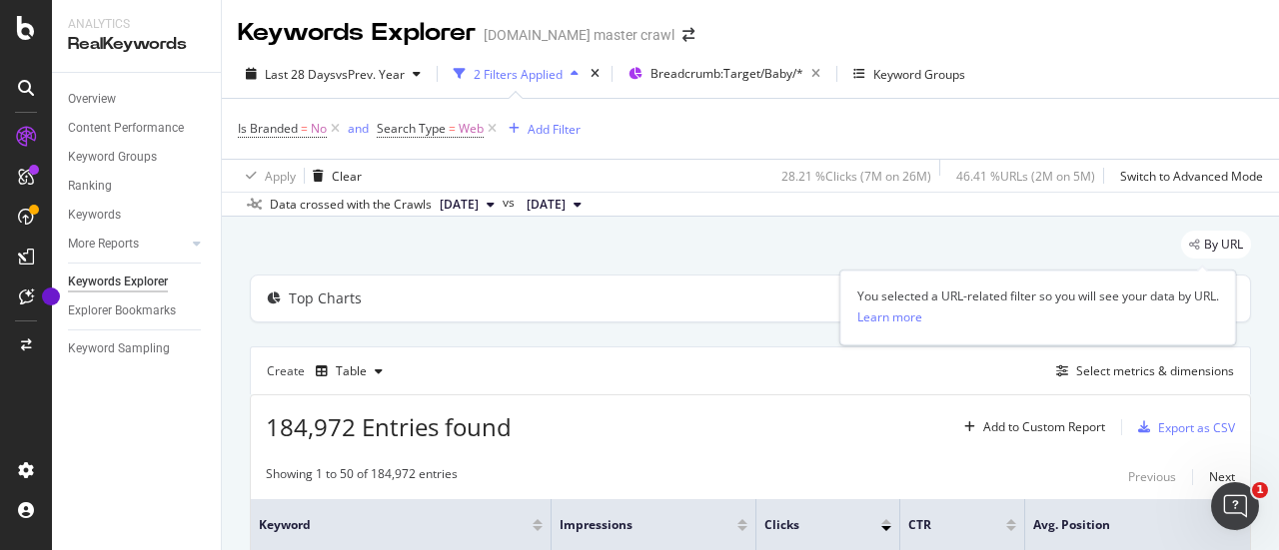
click at [1204, 239] on span "By URL" at bounding box center [1223, 245] width 39 height 12
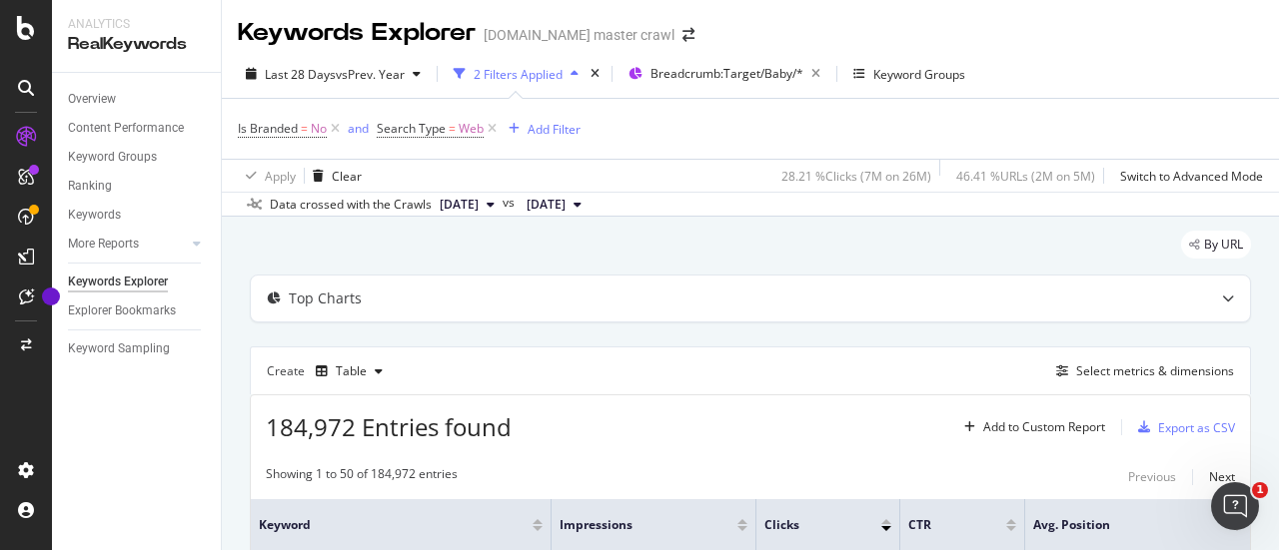
click at [436, 377] on div "Create Table Select metrics & dimensions" at bounding box center [750, 371] width 1001 height 48
